Goal: Find contact information: Find contact information

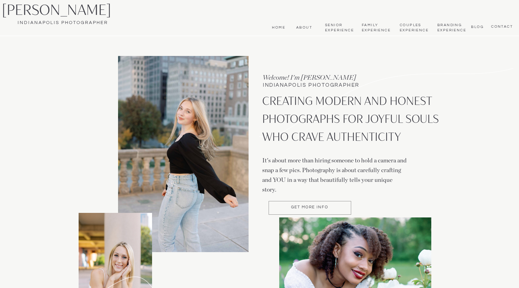
scroll to position [30, 0]
click at [333, 29] on nav "Senior Experience" at bounding box center [339, 27] width 28 height 10
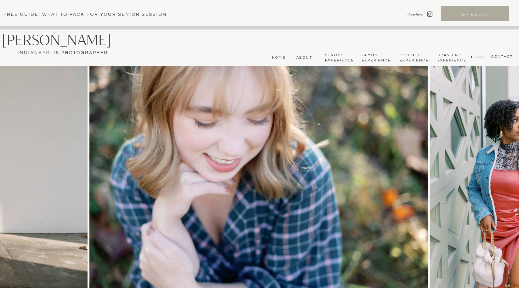
click at [302, 56] on nav "About" at bounding box center [303, 57] width 18 height 5
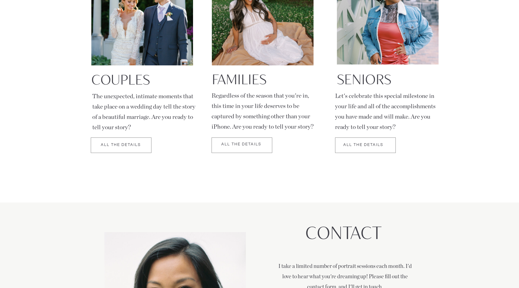
scroll to position [1030, 0]
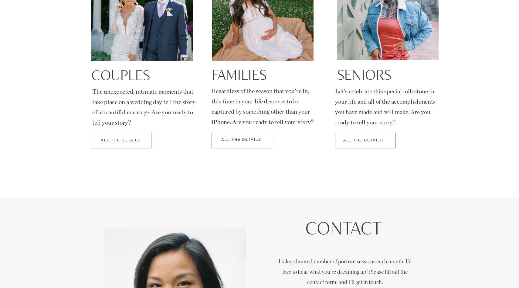
click at [355, 141] on div at bounding box center [365, 140] width 61 height 15
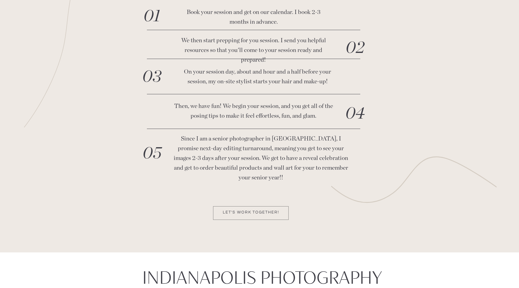
scroll to position [1974, 0]
click at [236, 213] on p "Let's Work together!" at bounding box center [251, 212] width 74 height 5
